Goal: Find contact information: Find contact information

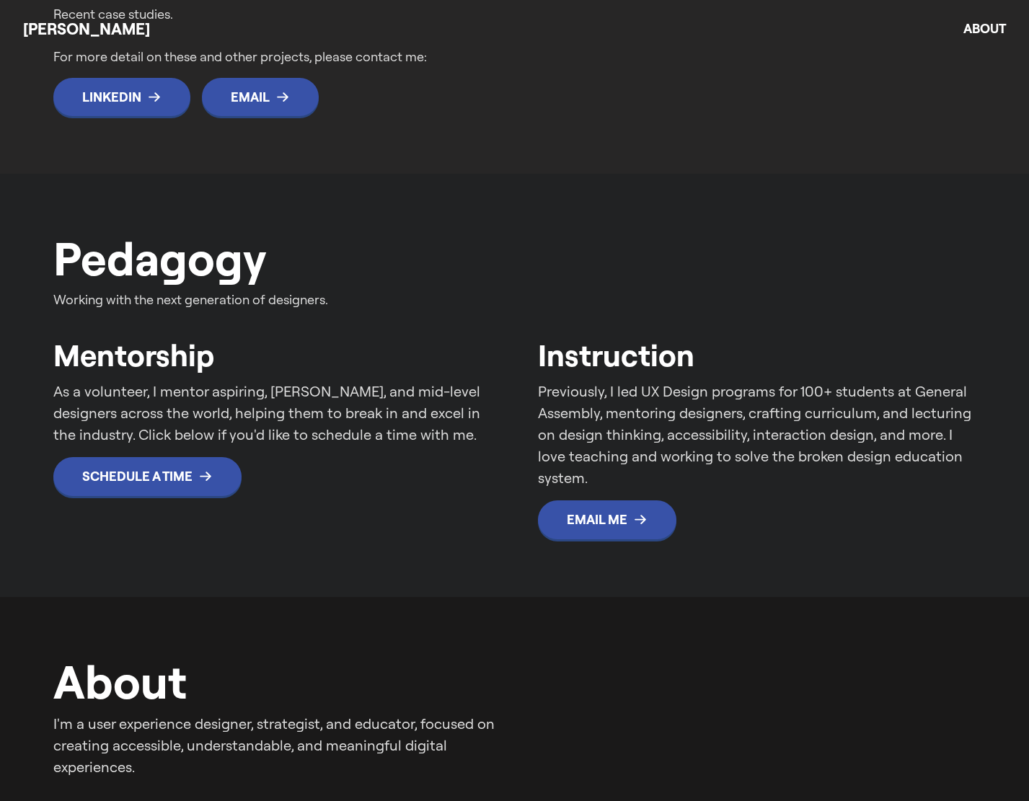
scroll to position [735, 0]
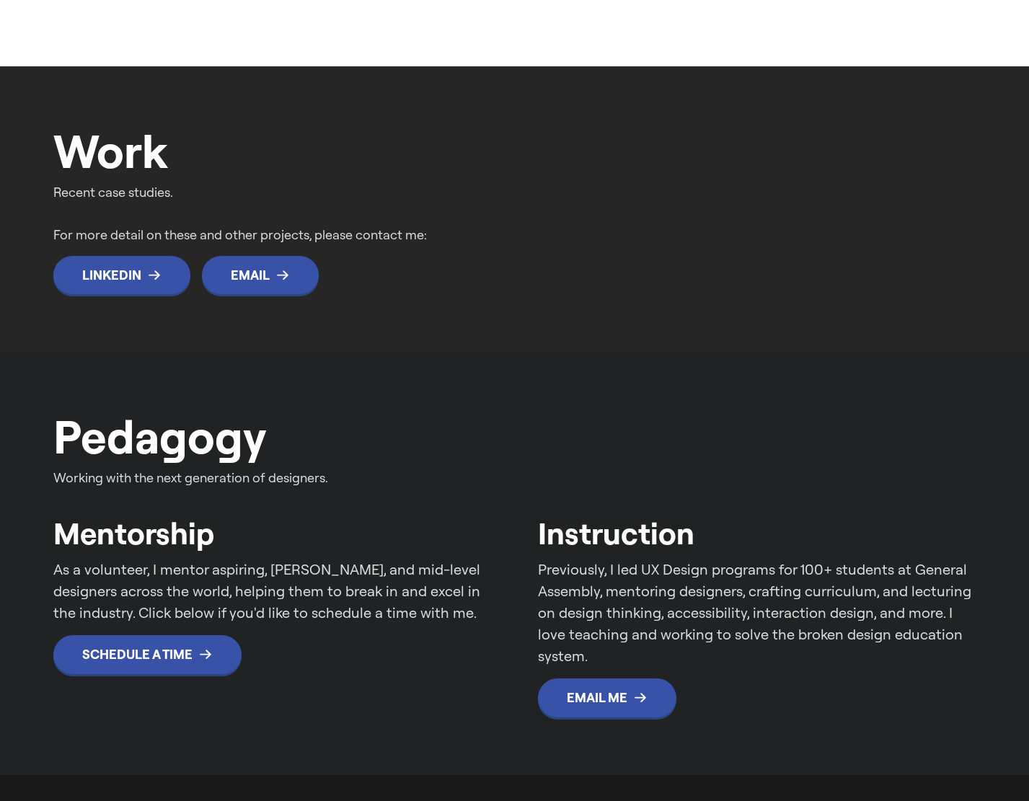
click at [0, 0] on img at bounding box center [0, 0] width 0 height 0
click at [0, 0] on h2 "Responsive Web" at bounding box center [0, 0] width 0 height 0
click at [0, 0] on p "increase in user-generated content." at bounding box center [0, 0] width 0 height 0
click at [0, 0] on img at bounding box center [0, 0] width 0 height 0
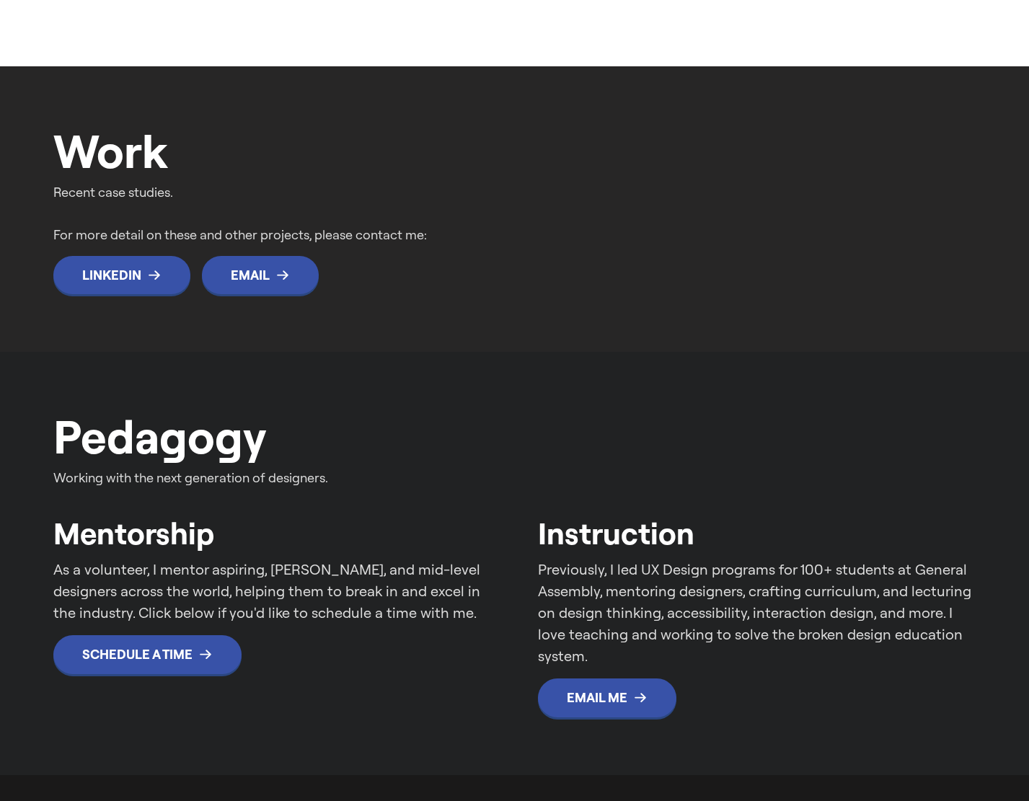
drag, startPoint x: 116, startPoint y: 330, endPoint x: 216, endPoint y: 280, distance: 112.2
click at [0, 0] on img at bounding box center [0, 0] width 0 height 0
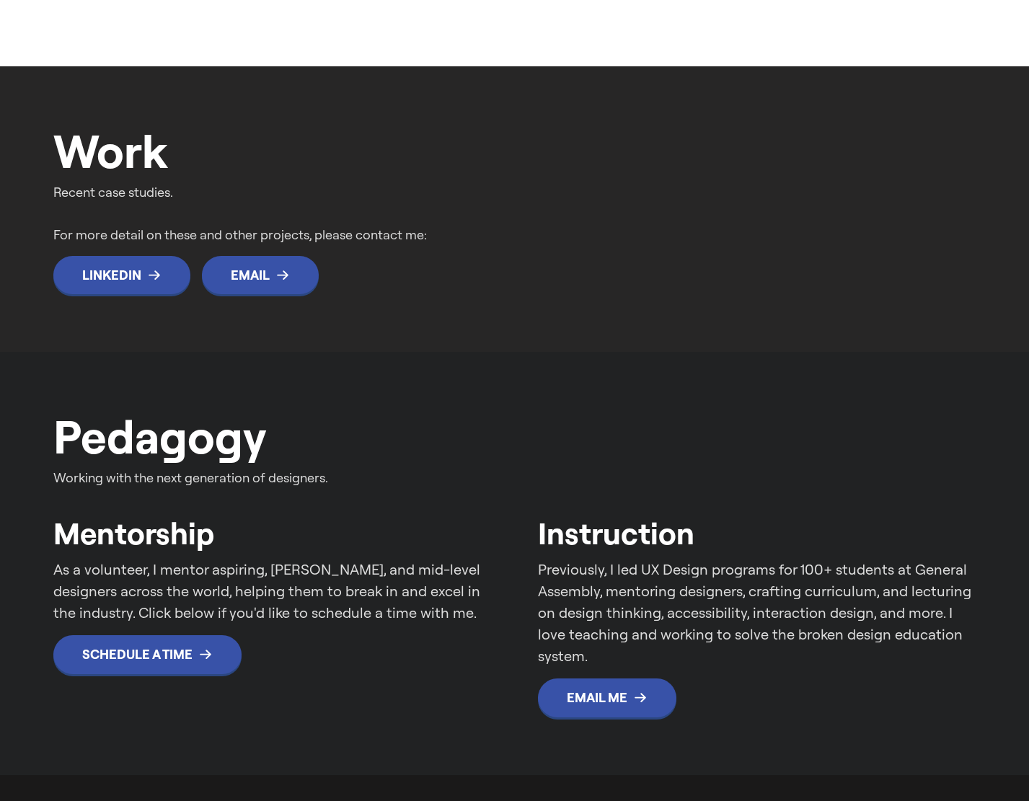
click at [0, 0] on p "Fostering a community of 50 million monthly home cooks on the world’s largest r…" at bounding box center [0, 0] width 0 height 0
click at [0, 0] on h2 "[DOMAIN_NAME]" at bounding box center [0, 0] width 0 height 0
click at [0, 0] on h2 "Responsive Web" at bounding box center [0, 0] width 0 height 0
click at [0, 0] on p "Fostering a community of 50 million monthly home cooks on the world’s largest r…" at bounding box center [0, 0] width 0 height 0
click at [0, 0] on img at bounding box center [0, 0] width 0 height 0
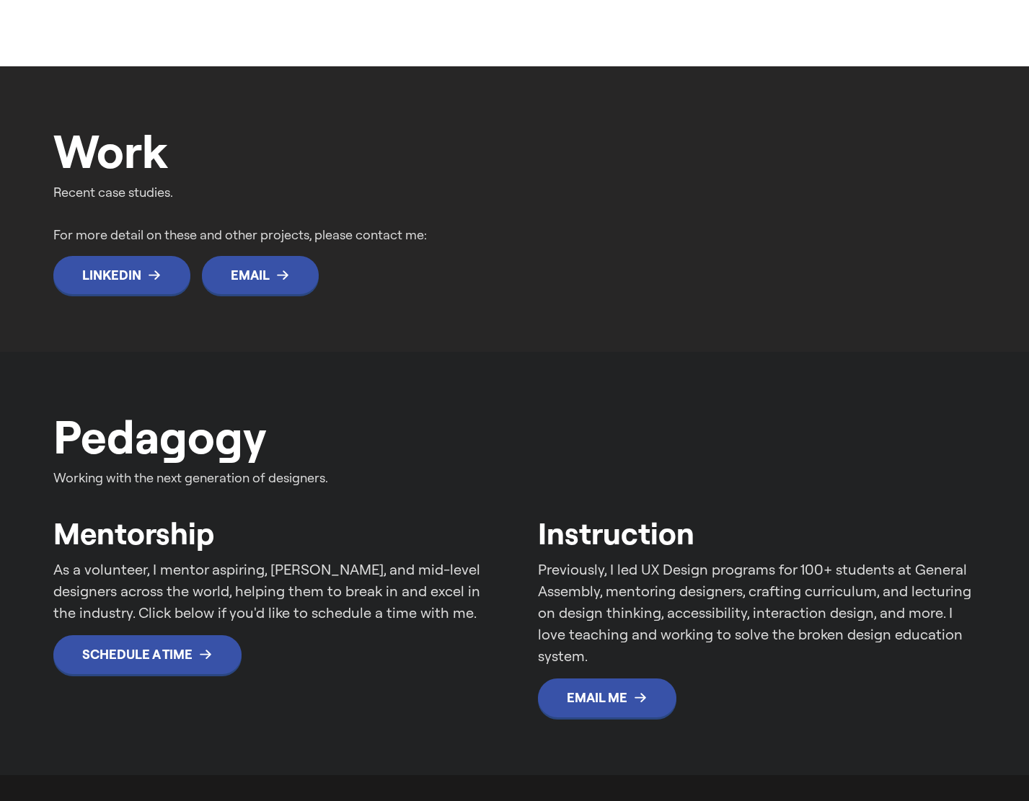
click at [0, 0] on img at bounding box center [0, 0] width 0 height 0
click at [0, 0] on h2 "Responsive Web" at bounding box center [0, 0] width 0 height 0
click at [0, 0] on h2 "UGC" at bounding box center [0, 0] width 0 height 0
click at [0, 0] on p "increase in user-generated content." at bounding box center [0, 0] width 0 height 0
drag, startPoint x: 539, startPoint y: 418, endPoint x: 363, endPoint y: 371, distance: 182.8
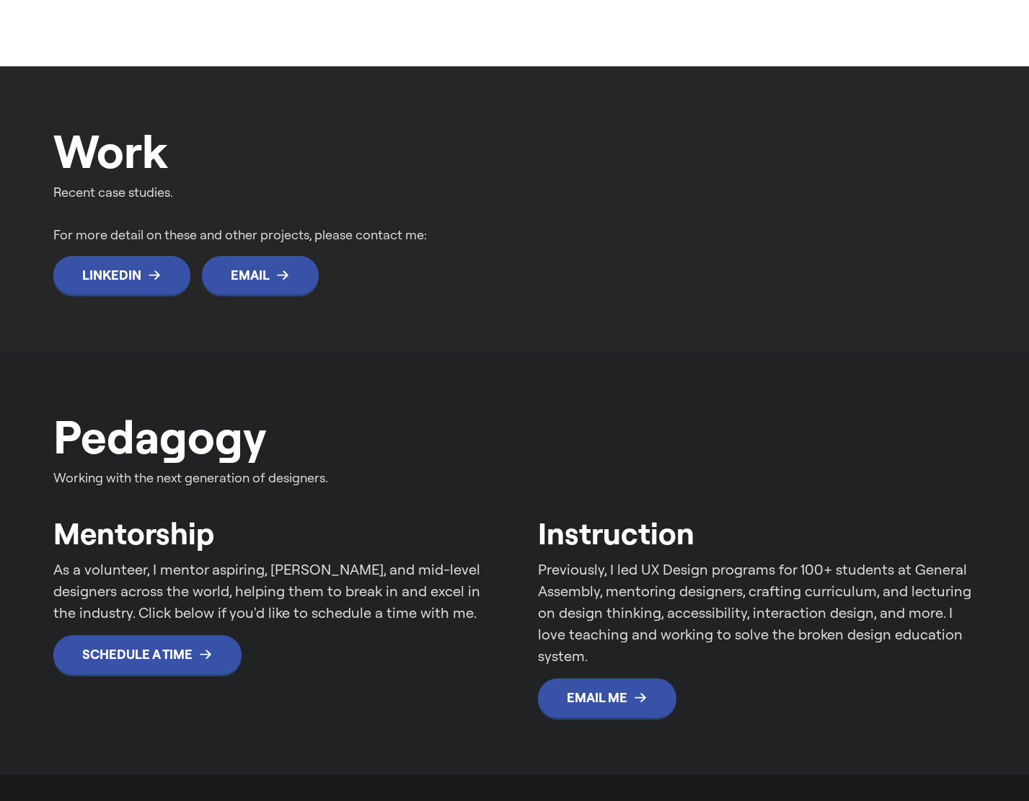
click at [0, 0] on p "+32%" at bounding box center [0, 0] width 0 height 0
click at [0, 0] on img at bounding box center [0, 0] width 0 height 0
click at [142, 196] on p "Recent case studies." at bounding box center [283, 191] width 461 height 19
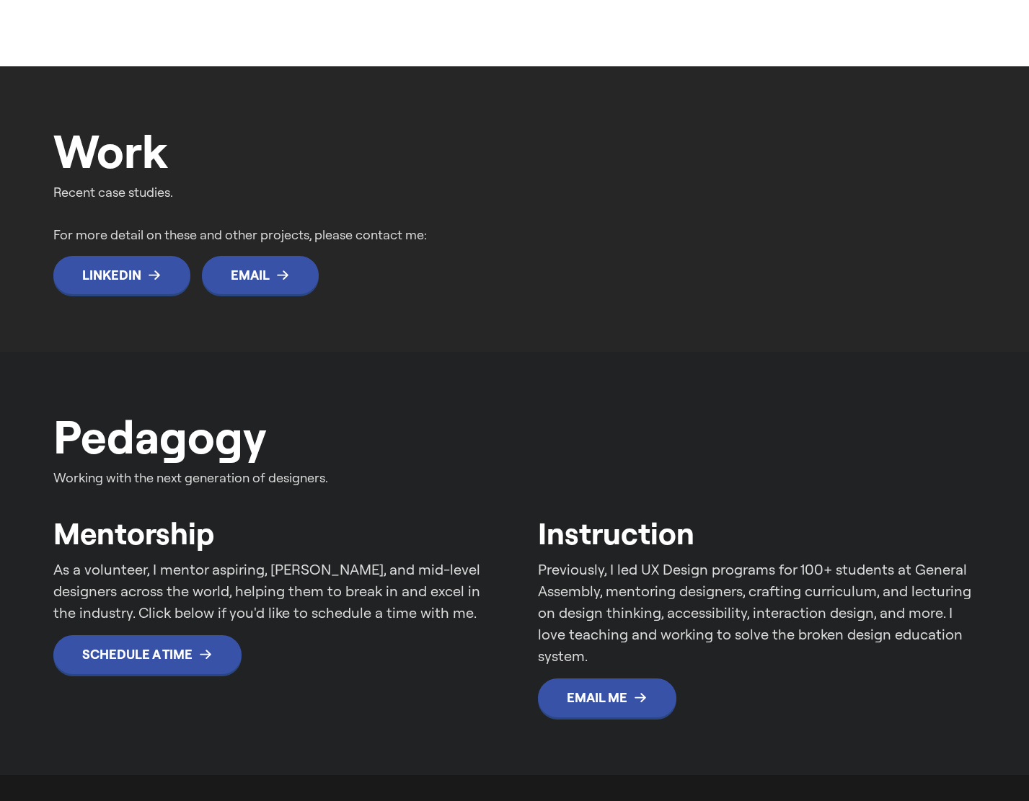
click at [0, 0] on img at bounding box center [0, 0] width 0 height 0
click at [0, 0] on p "increase in user-generated content." at bounding box center [0, 0] width 0 height 0
click at [0, 0] on p "engagement with saved recipes and collections." at bounding box center [0, 0] width 0 height 0
drag, startPoint x: 867, startPoint y: 397, endPoint x: 859, endPoint y: 371, distance: 27.1
click at [0, 0] on div "Responsive Web UGC [DOMAIN_NAME] Fostering a community of 50 million monthly ho…" at bounding box center [0, 0] width 0 height 0
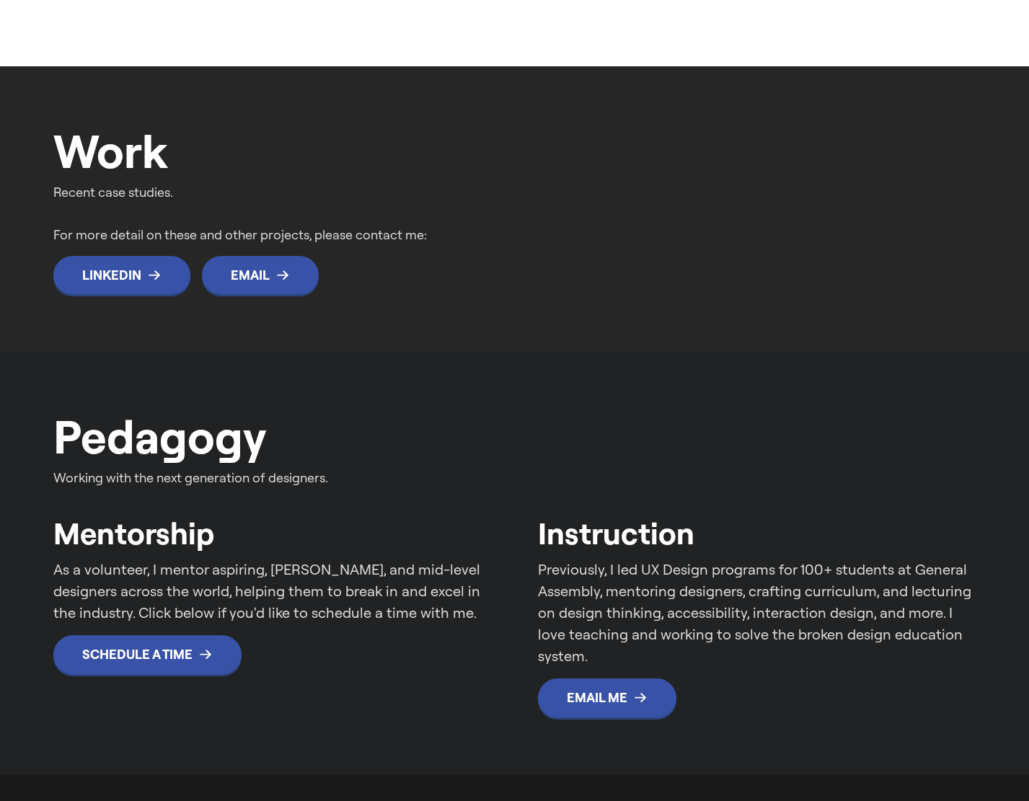
drag, startPoint x: 852, startPoint y: 363, endPoint x: 668, endPoint y: 312, distance: 190.9
click at [0, 0] on p "Fostering a community of 50 million monthly home cooks on the world’s largest r…" at bounding box center [0, 0] width 0 height 0
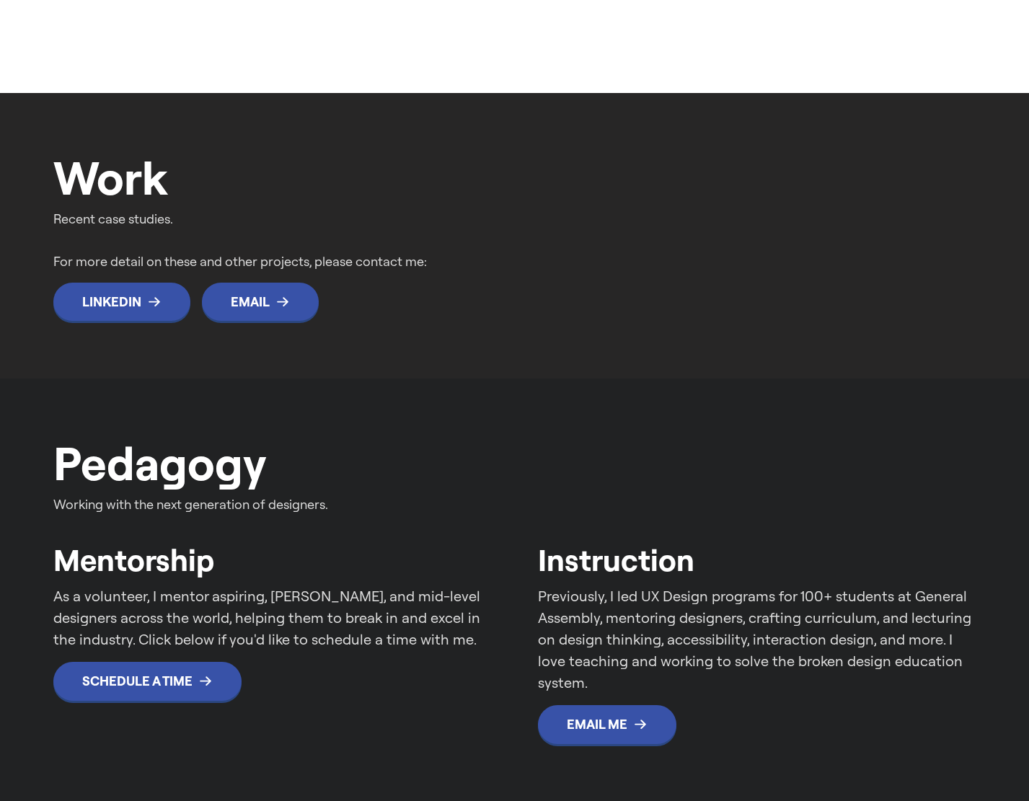
click at [0, 0] on div "Responsive Web UGC [DOMAIN_NAME] Fostering a community of 50 million monthly ho…" at bounding box center [0, 0] width 0 height 0
drag, startPoint x: 703, startPoint y: 531, endPoint x: 656, endPoint y: 632, distance: 112.0
click at [0, 0] on div "Responsive Web UGC [DOMAIN_NAME] Fostering a community of 50 million monthly ho…" at bounding box center [0, 0] width 0 height 0
click at [0, 0] on h2 "Food" at bounding box center [0, 0] width 0 height 0
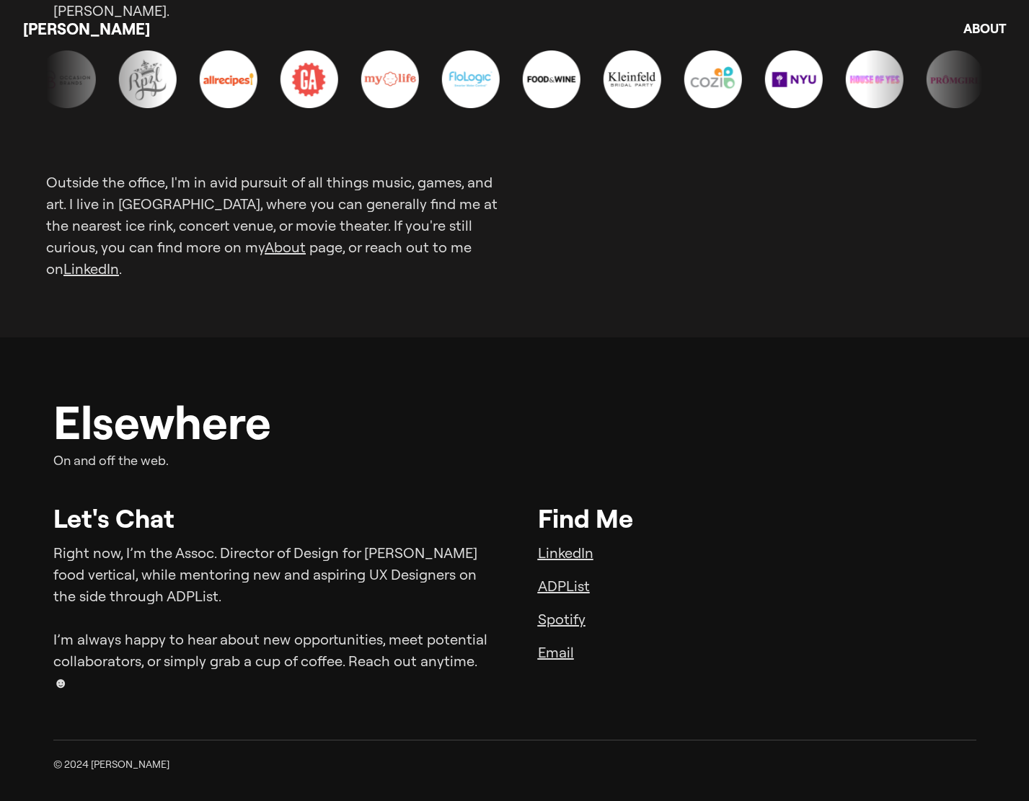
scroll to position [2540, 0]
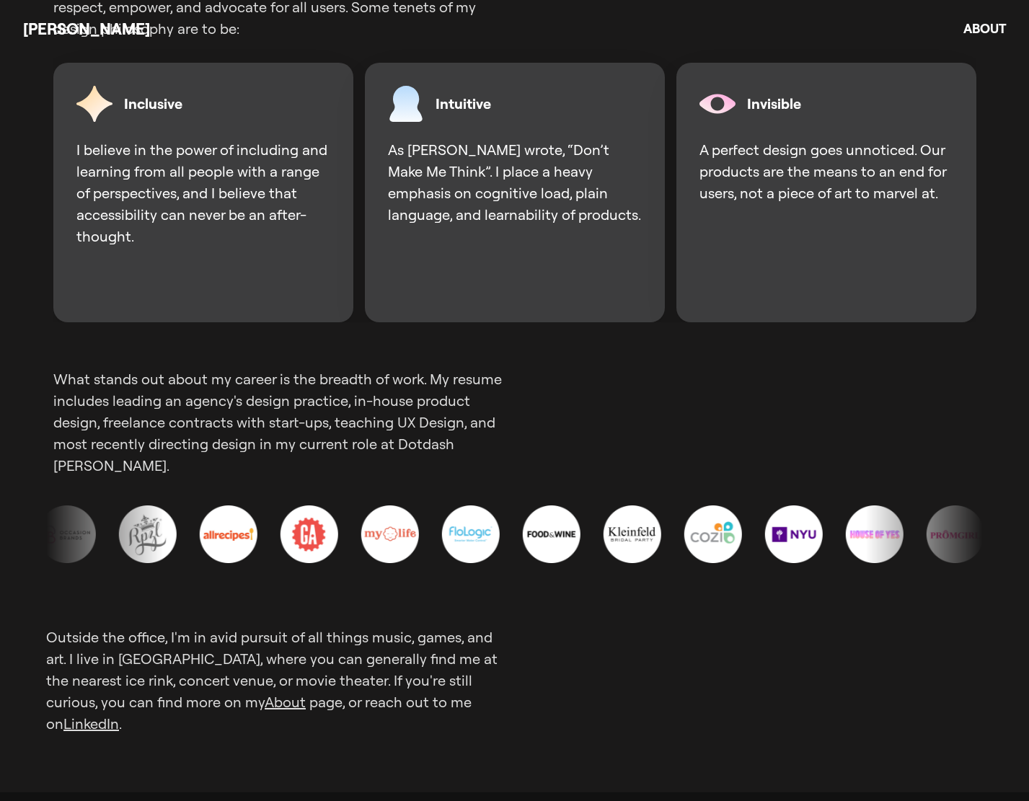
scroll to position [1643, 0]
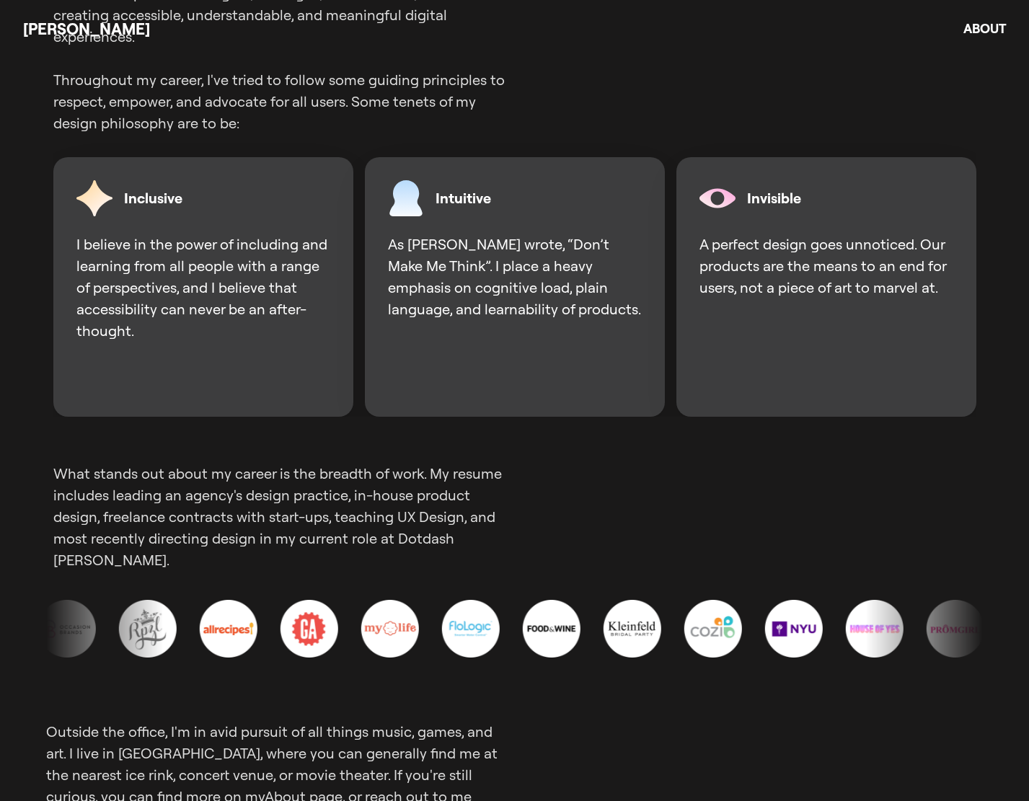
click at [0, 0] on img at bounding box center [0, 0] width 0 height 0
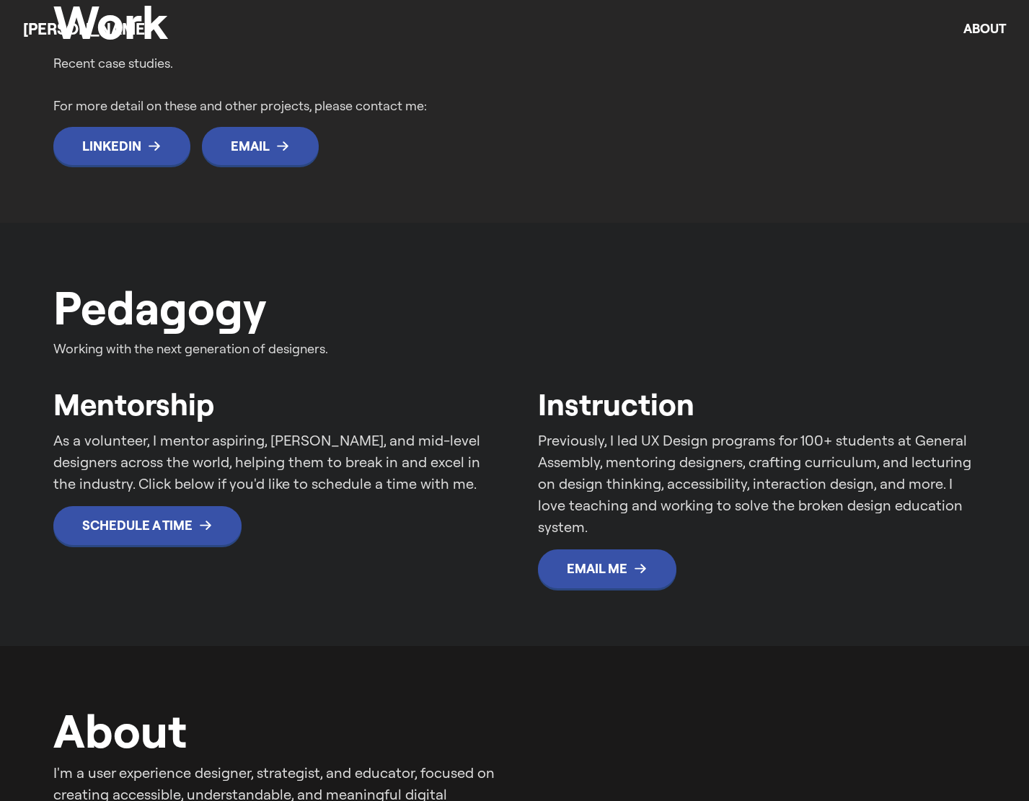
scroll to position [862, 0]
